Goal: Transaction & Acquisition: Purchase product/service

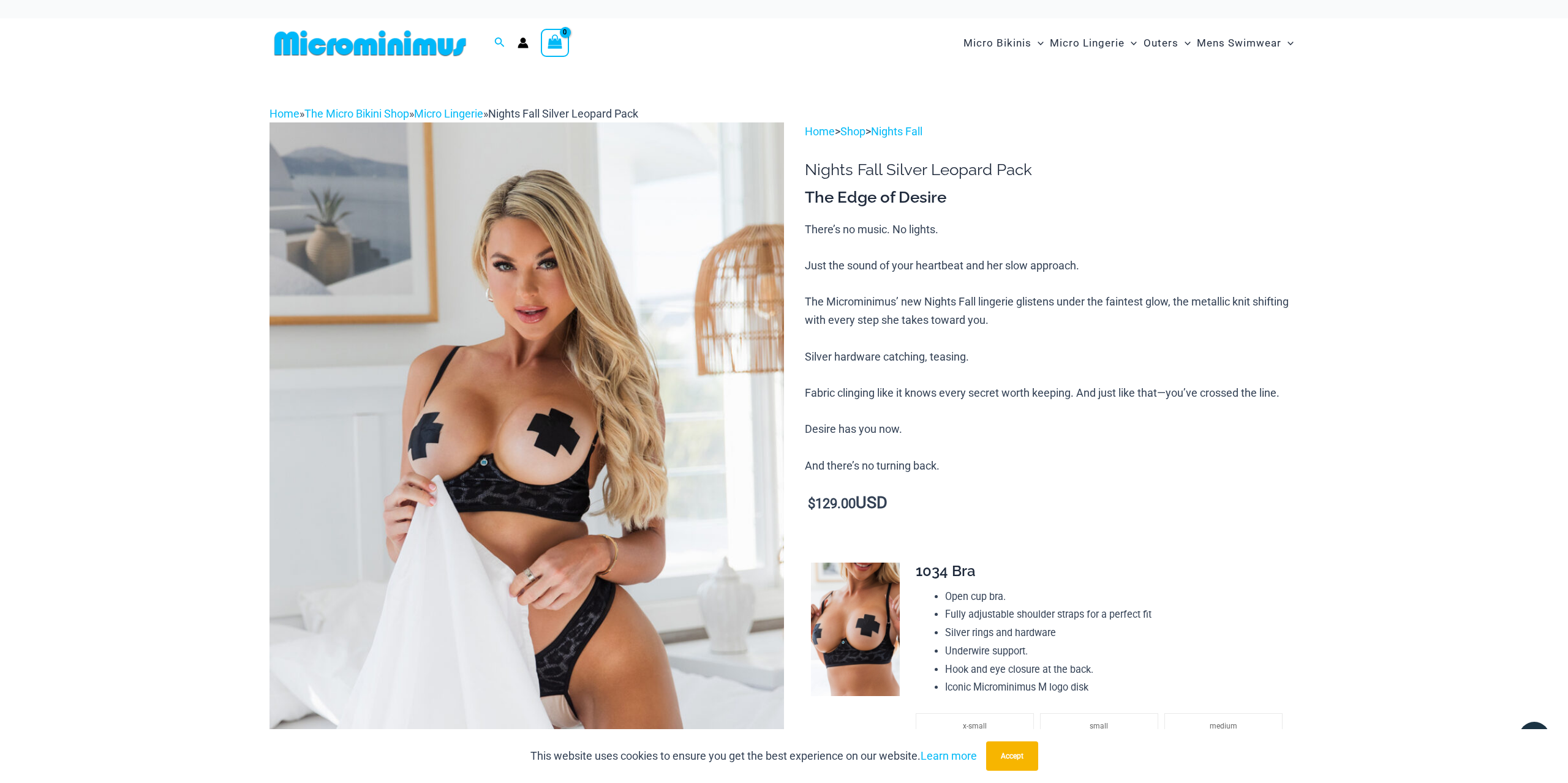
click at [557, 500] on img at bounding box center [526, 508] width 515 height 771
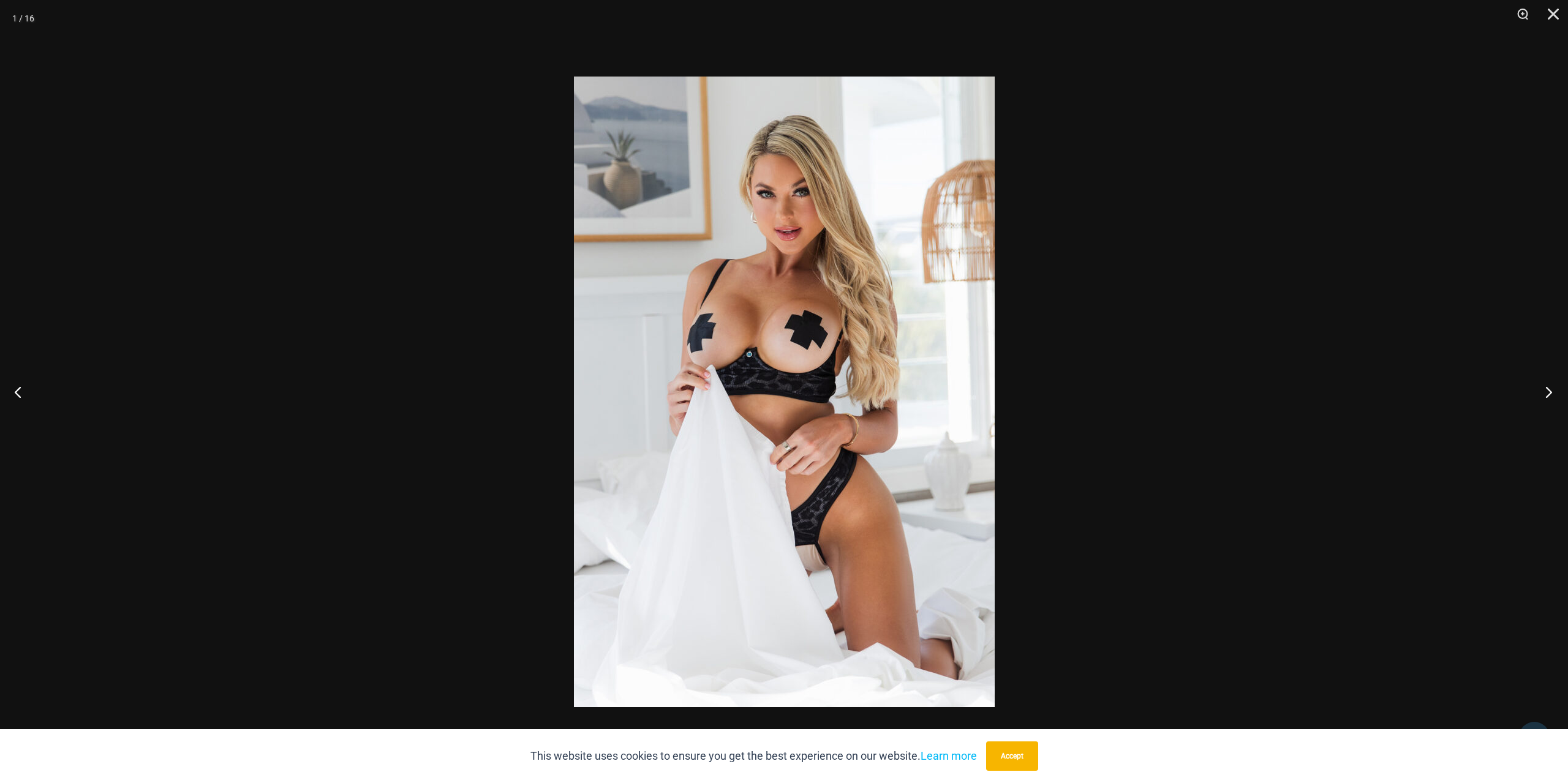
click at [1552, 383] on button "Next" at bounding box center [1545, 392] width 46 height 61
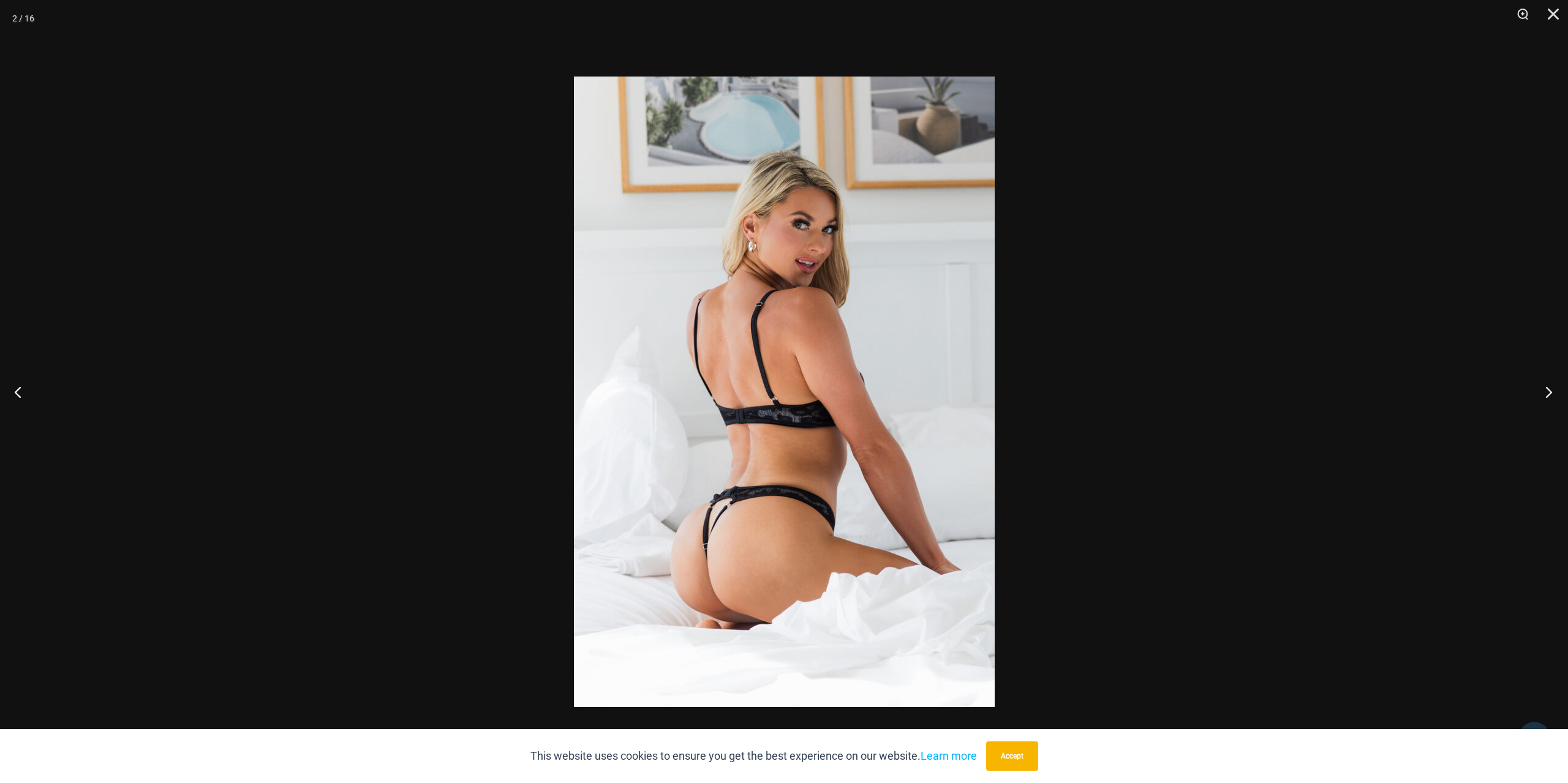
click at [1552, 383] on button "Next" at bounding box center [1545, 392] width 46 height 61
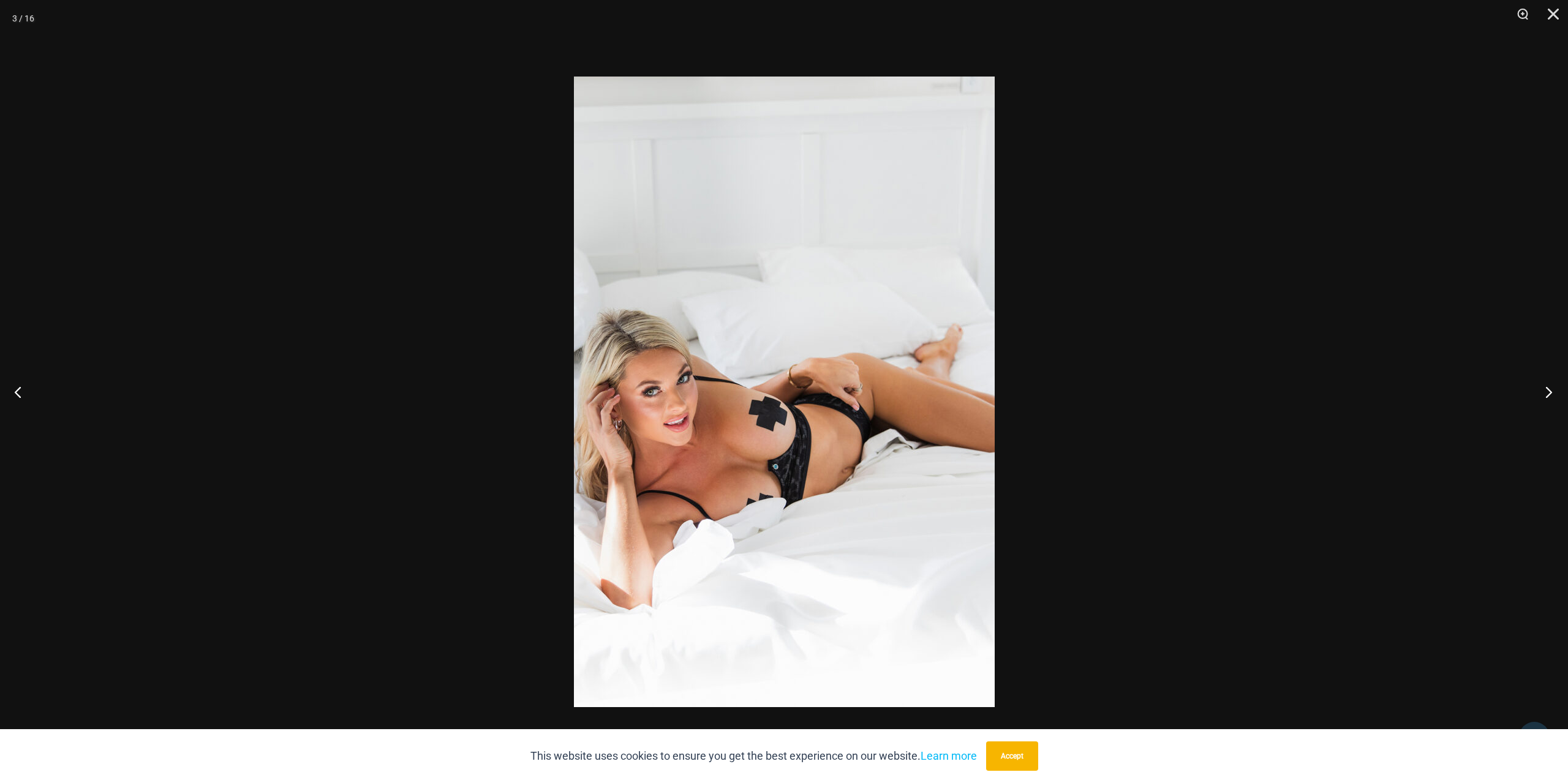
click at [1552, 383] on button "Next" at bounding box center [1545, 392] width 46 height 61
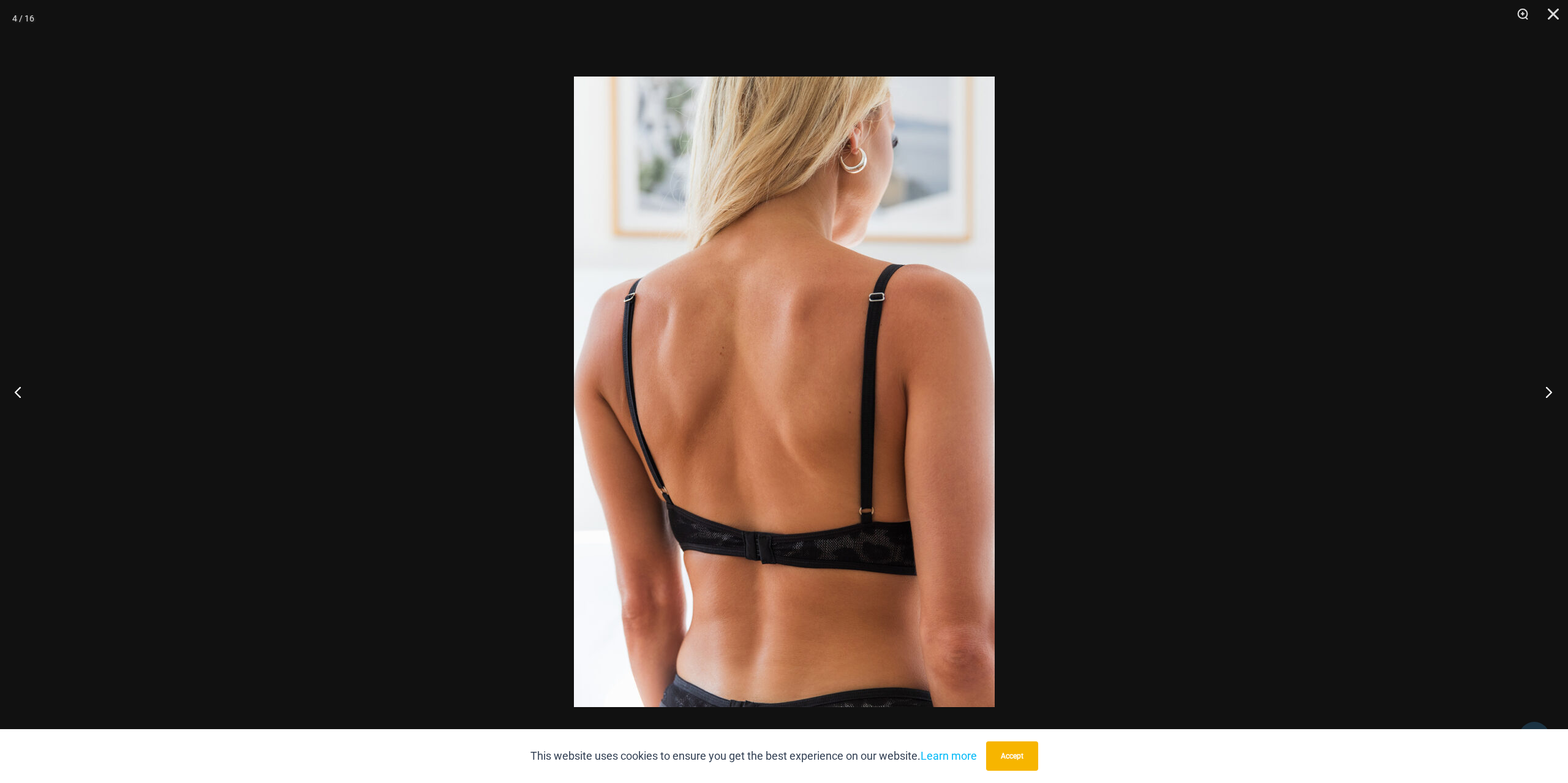
click at [1552, 383] on button "Next" at bounding box center [1545, 392] width 46 height 61
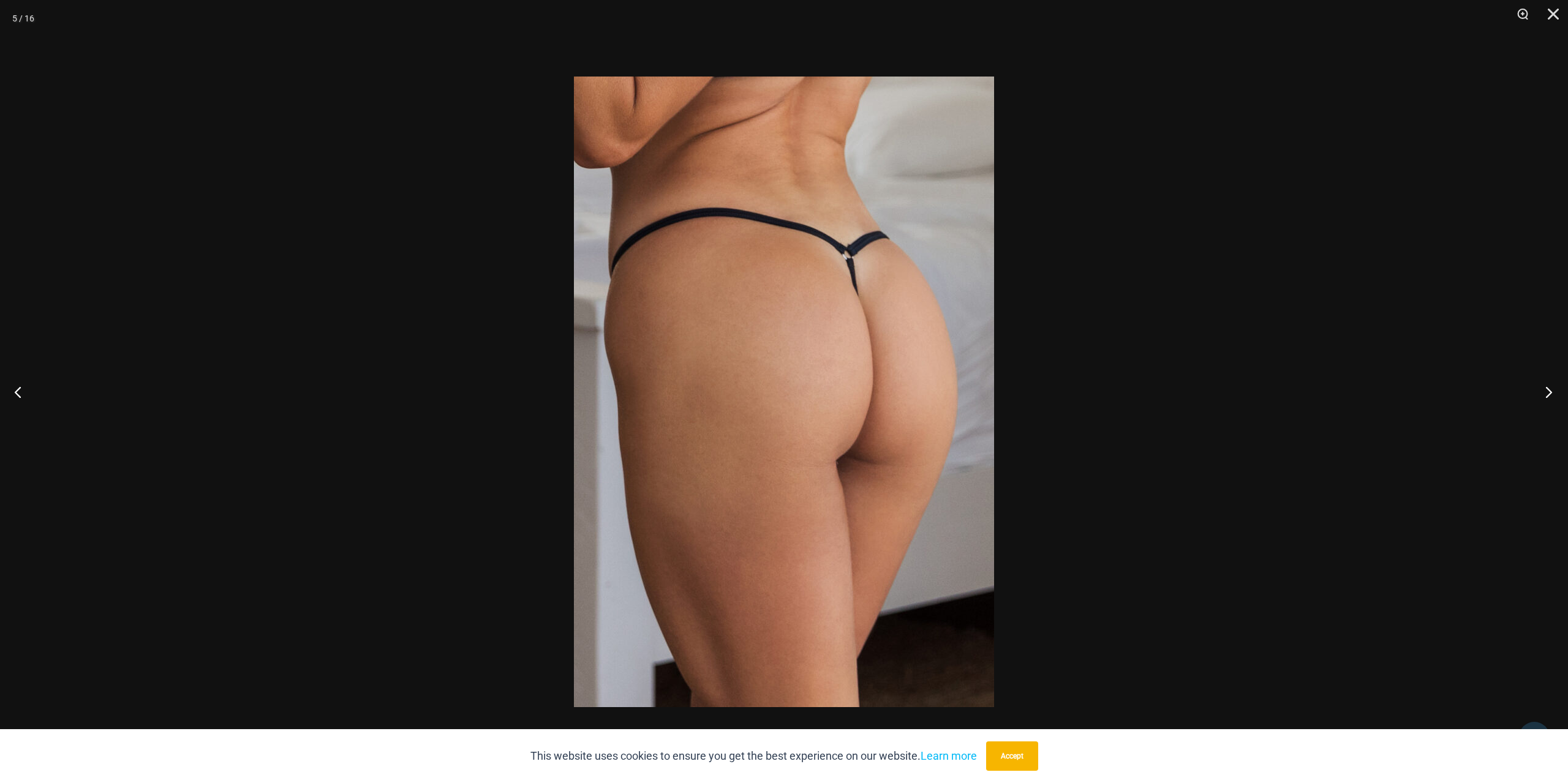
click at [1552, 383] on button "Next" at bounding box center [1545, 392] width 46 height 61
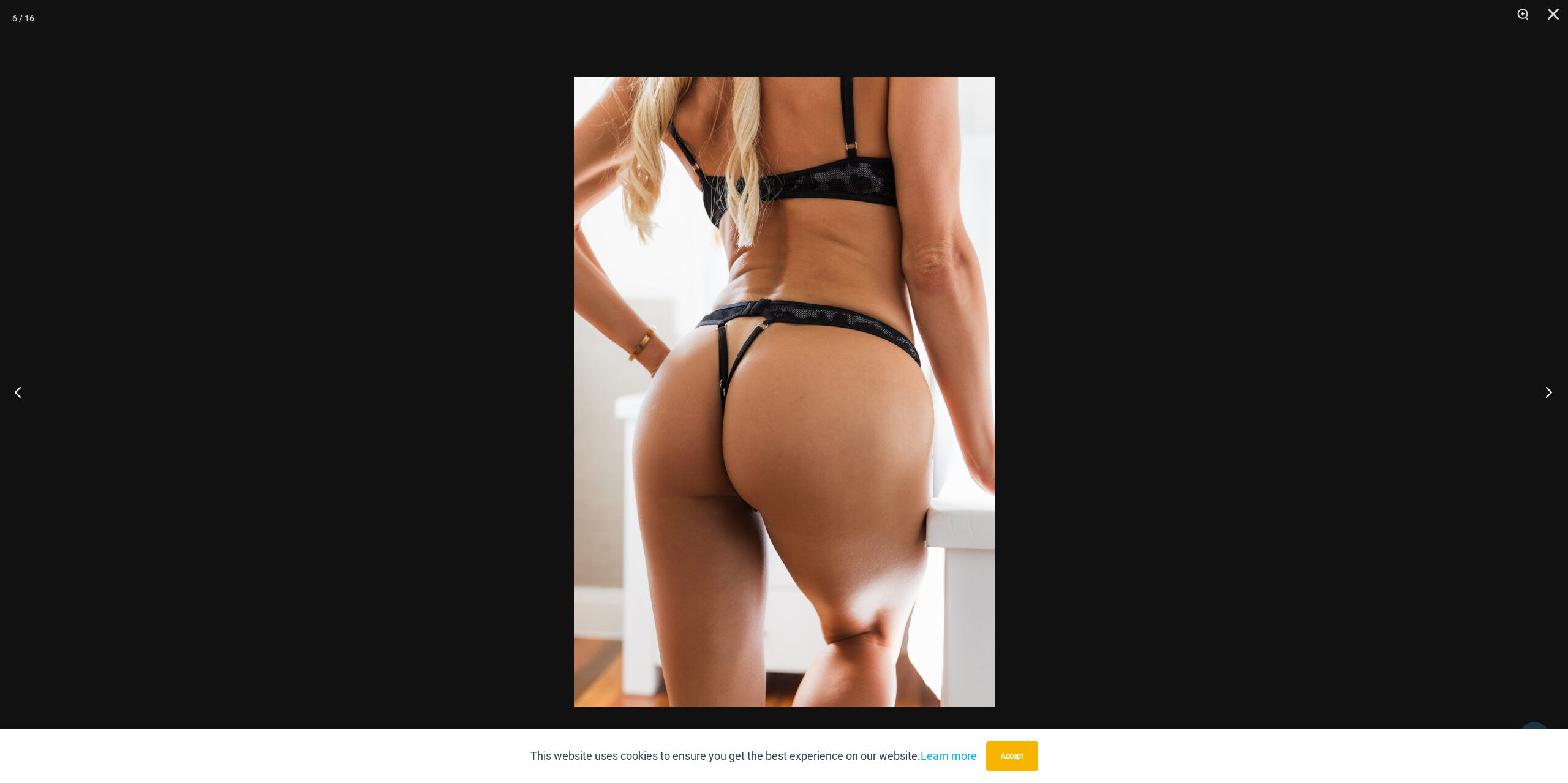
click at [1552, 383] on button "Next" at bounding box center [1545, 392] width 46 height 61
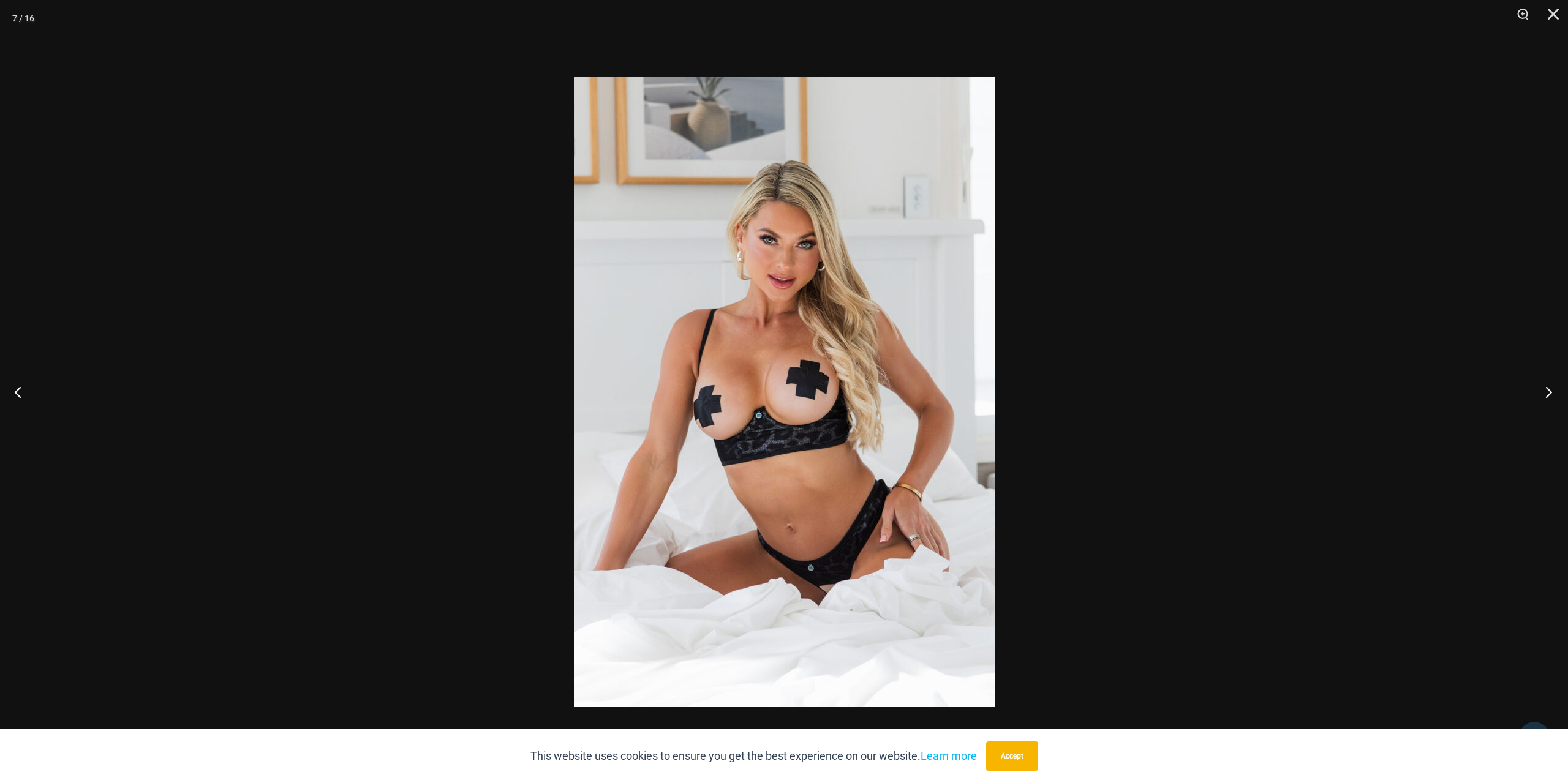
click at [1552, 383] on button "Next" at bounding box center [1545, 392] width 46 height 61
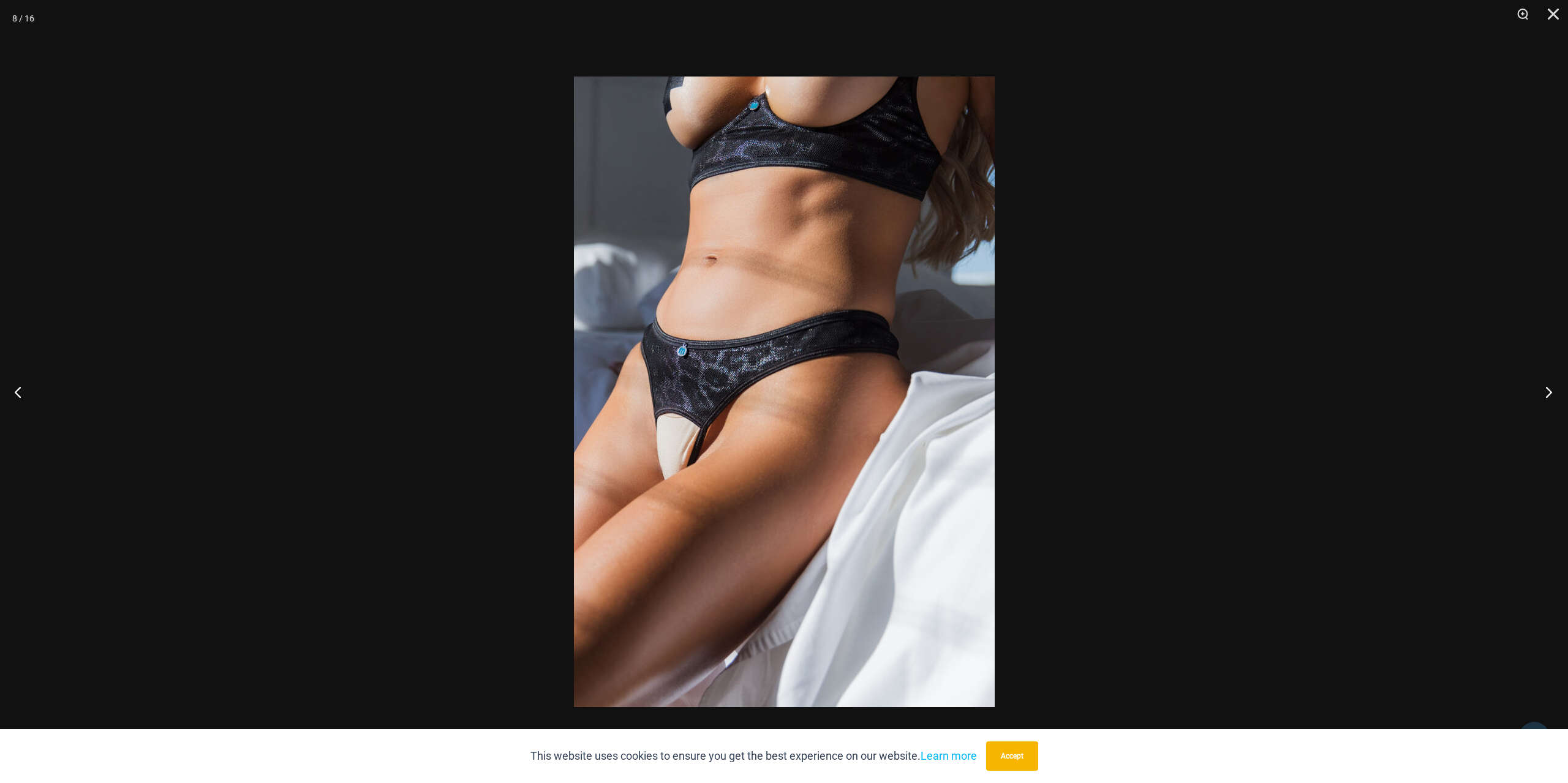
click at [1551, 383] on button "Next" at bounding box center [1545, 392] width 46 height 61
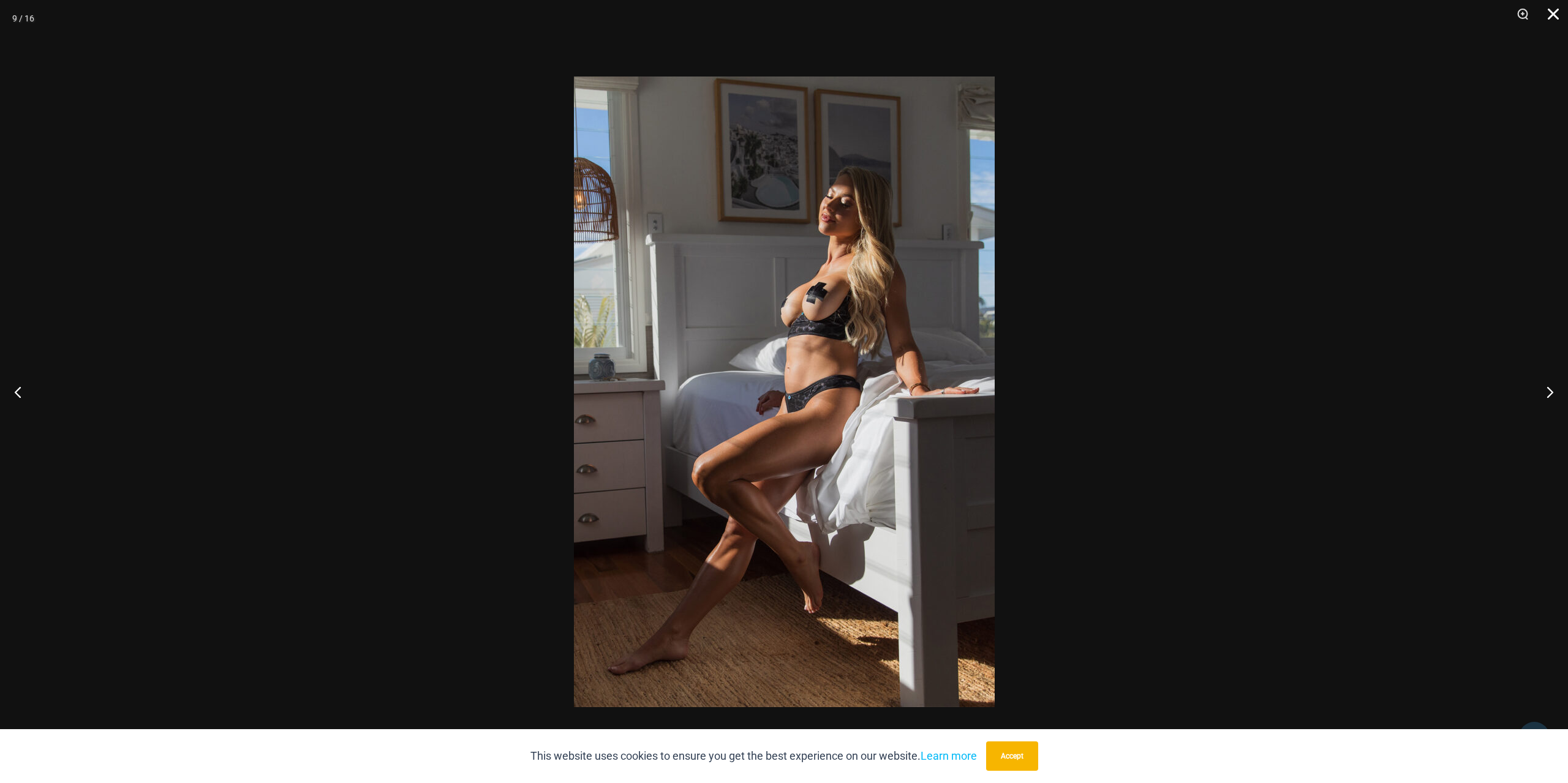
click at [1553, 11] on button "Close" at bounding box center [1549, 18] width 30 height 37
